Goal: Task Accomplishment & Management: Manage account settings

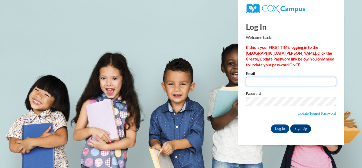
click at [265, 86] on input "Email" at bounding box center [291, 81] width 90 height 9
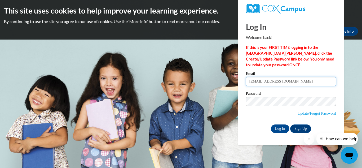
click at [307, 79] on input "[EMAIL_ADDRESS][DOMAIN_NAME]" at bounding box center [291, 81] width 90 height 9
type input "j"
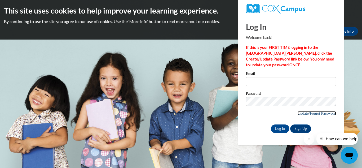
click at [308, 112] on link "Update/Forgot Password" at bounding box center [316, 113] width 38 height 4
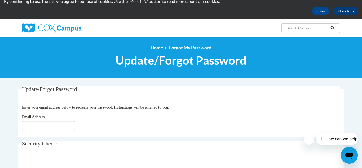
scroll to position [37, 0]
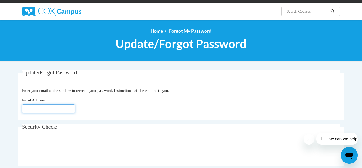
click at [37, 109] on input "Email Address" at bounding box center [48, 108] width 53 height 9
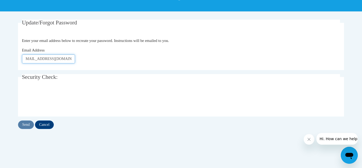
scroll to position [88, 0]
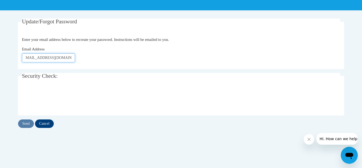
type input "[EMAIL_ADDRESS][DOMAIN_NAME]"
click at [22, 123] on div "Send Cancel" at bounding box center [181, 123] width 326 height 8
click at [73, 60] on input "jacksonladonna22@gmail.com" at bounding box center [48, 57] width 53 height 9
click at [69, 78] on legend "Security Check:" at bounding box center [181, 76] width 318 height 6
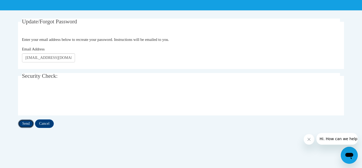
click at [27, 123] on input "Send" at bounding box center [26, 123] width 16 height 8
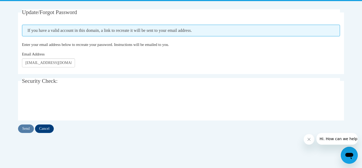
scroll to position [100, 0]
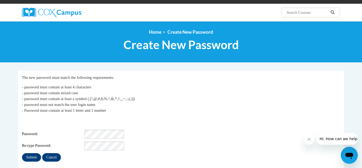
scroll to position [49, 0]
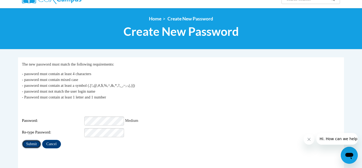
click at [34, 140] on input "Submit" at bounding box center [31, 144] width 19 height 8
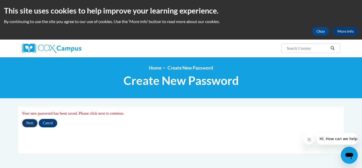
click at [30, 126] on input "Next" at bounding box center [30, 123] width 16 height 8
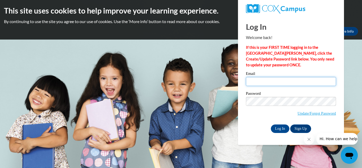
click at [292, 80] on input "Email" at bounding box center [291, 81] width 90 height 9
type input "jacksonladonna22@gmail.com"
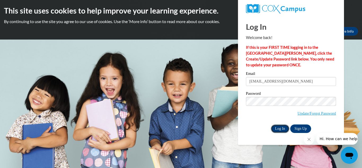
click at [283, 128] on input "Log In" at bounding box center [280, 128] width 19 height 8
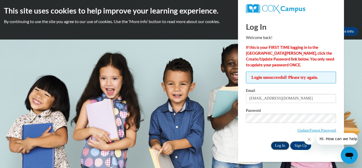
click at [281, 143] on input "Log In" at bounding box center [280, 145] width 19 height 8
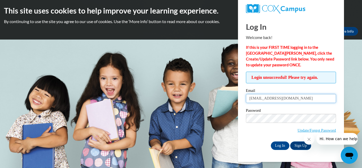
click at [301, 96] on input "[EMAIL_ADDRESS][DOMAIN_NAME]" at bounding box center [291, 98] width 90 height 9
type input "j"
type input "[EMAIL_ADDRESS][DOMAIN_NAME]"
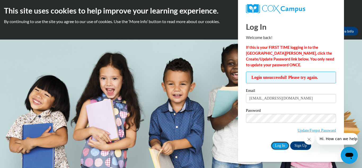
drag, startPoint x: 285, startPoint y: 144, endPoint x: 278, endPoint y: 136, distance: 10.9
click at [278, 136] on div "Email jacksonladonna22@gmail.com Password Update/Forgot Password Log In Sign Up…" at bounding box center [291, 118] width 90 height 61
click at [281, 146] on input "Log In" at bounding box center [280, 145] width 19 height 8
click at [275, 145] on input "Log In" at bounding box center [280, 145] width 19 height 8
click at [301, 132] on span "Update/Forgot Password" at bounding box center [316, 130] width 38 height 6
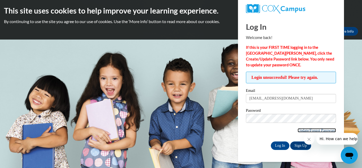
click at [300, 131] on link "Update/Forgot Password" at bounding box center [316, 130] width 38 height 4
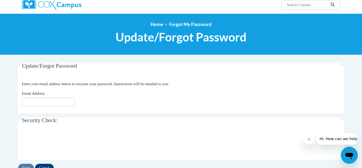
scroll to position [50, 0]
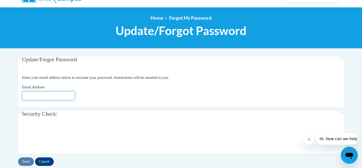
click at [71, 93] on input "Email Address" at bounding box center [48, 95] width 53 height 9
type input "[EMAIL_ADDRESS][DOMAIN_NAME]"
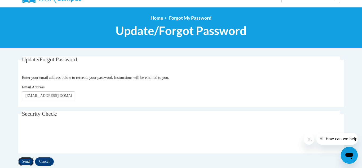
click at [29, 163] on input "Send" at bounding box center [26, 161] width 16 height 8
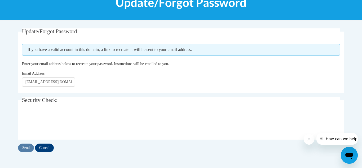
scroll to position [78, 0]
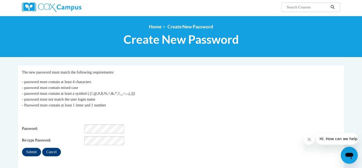
scroll to position [42, 0]
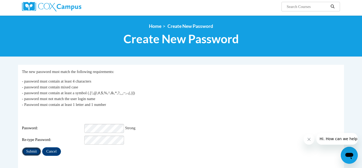
click at [33, 147] on input "Submit" at bounding box center [31, 151] width 19 height 8
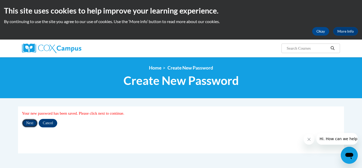
click at [33, 123] on input "Next" at bounding box center [30, 123] width 16 height 8
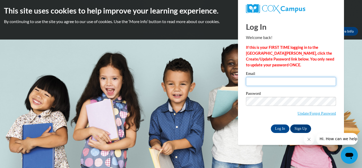
click at [277, 80] on input "Email" at bounding box center [291, 81] width 90 height 9
type input "[EMAIL_ADDRESS][DOMAIN_NAME]"
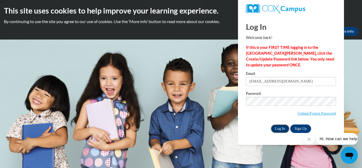
click at [279, 127] on input "Log In" at bounding box center [280, 128] width 19 height 8
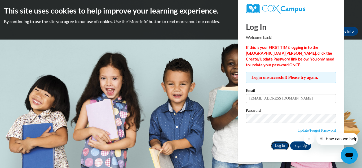
click at [281, 143] on input "Log In" at bounding box center [280, 145] width 19 height 8
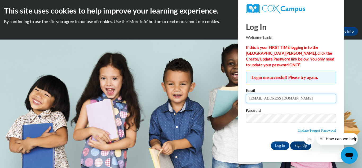
click at [250, 96] on input "jacksonladonna22@gmail.com" at bounding box center [291, 98] width 90 height 9
type input "[EMAIL_ADDRESS][DOMAIN_NAME]"
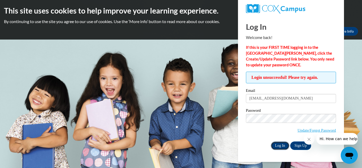
click at [280, 144] on input "Log In" at bounding box center [280, 145] width 19 height 8
click at [276, 144] on input "Log In" at bounding box center [280, 145] width 19 height 8
click at [202, 45] on body "This site uses cookies to help improve your learning experience. By continuing …" at bounding box center [181, 84] width 362 height 168
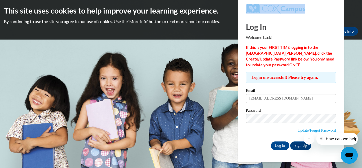
click at [202, 45] on body "This site uses cookies to help improve your learning experience. By continuing …" at bounding box center [181, 84] width 362 height 168
